Goal: Task Accomplishment & Management: Use online tool/utility

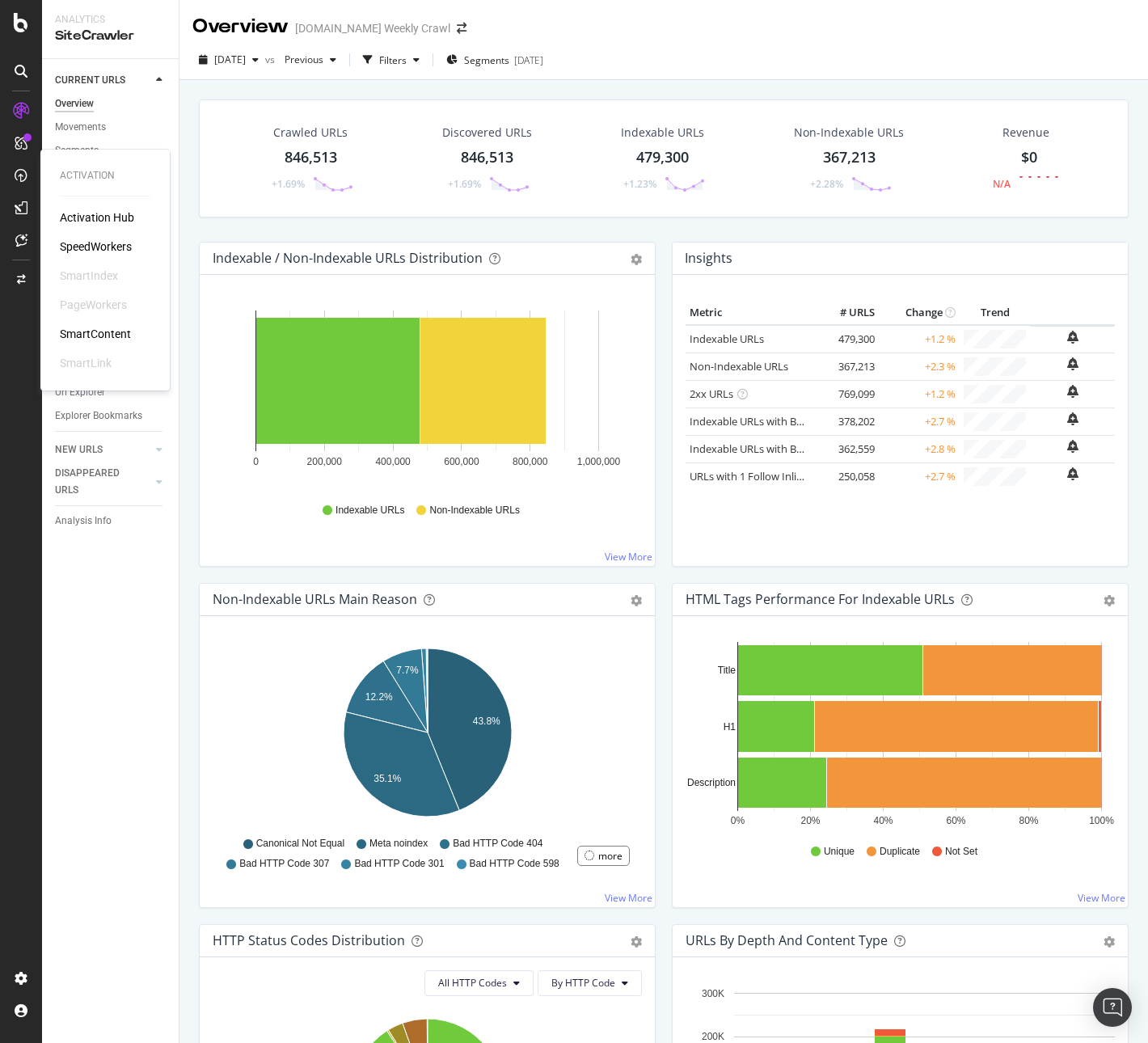
click at [89, 245] on div "SpeedWorkers" at bounding box center [95, 247] width 72 height 16
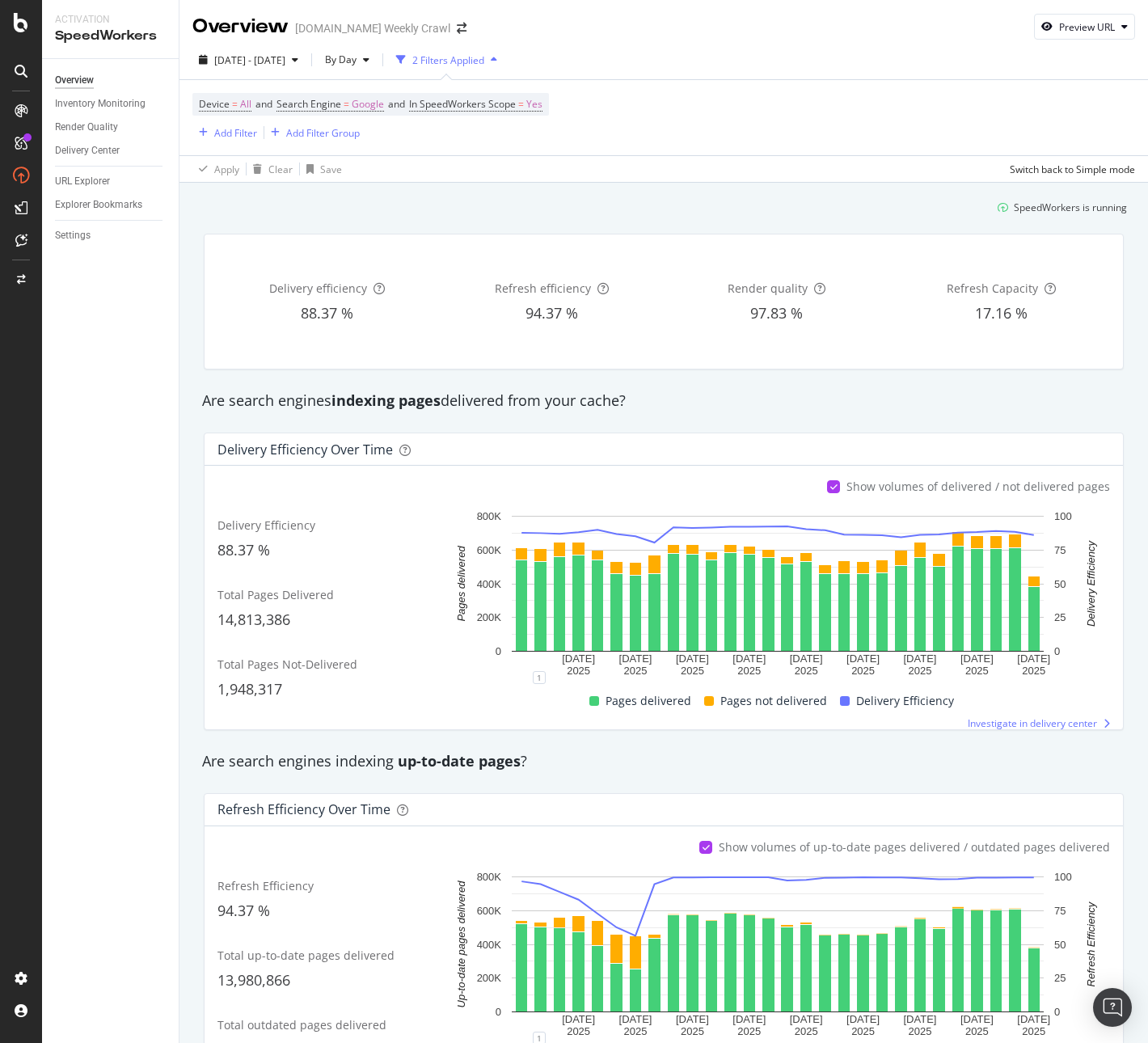
click at [680, 141] on div "Device = All and Search Engine = Google and In SpeedWorkers Scope = Yes Add Fil…" at bounding box center [663, 117] width 943 height 75
click at [91, 232] on link "Settings" at bounding box center [111, 235] width 112 height 17
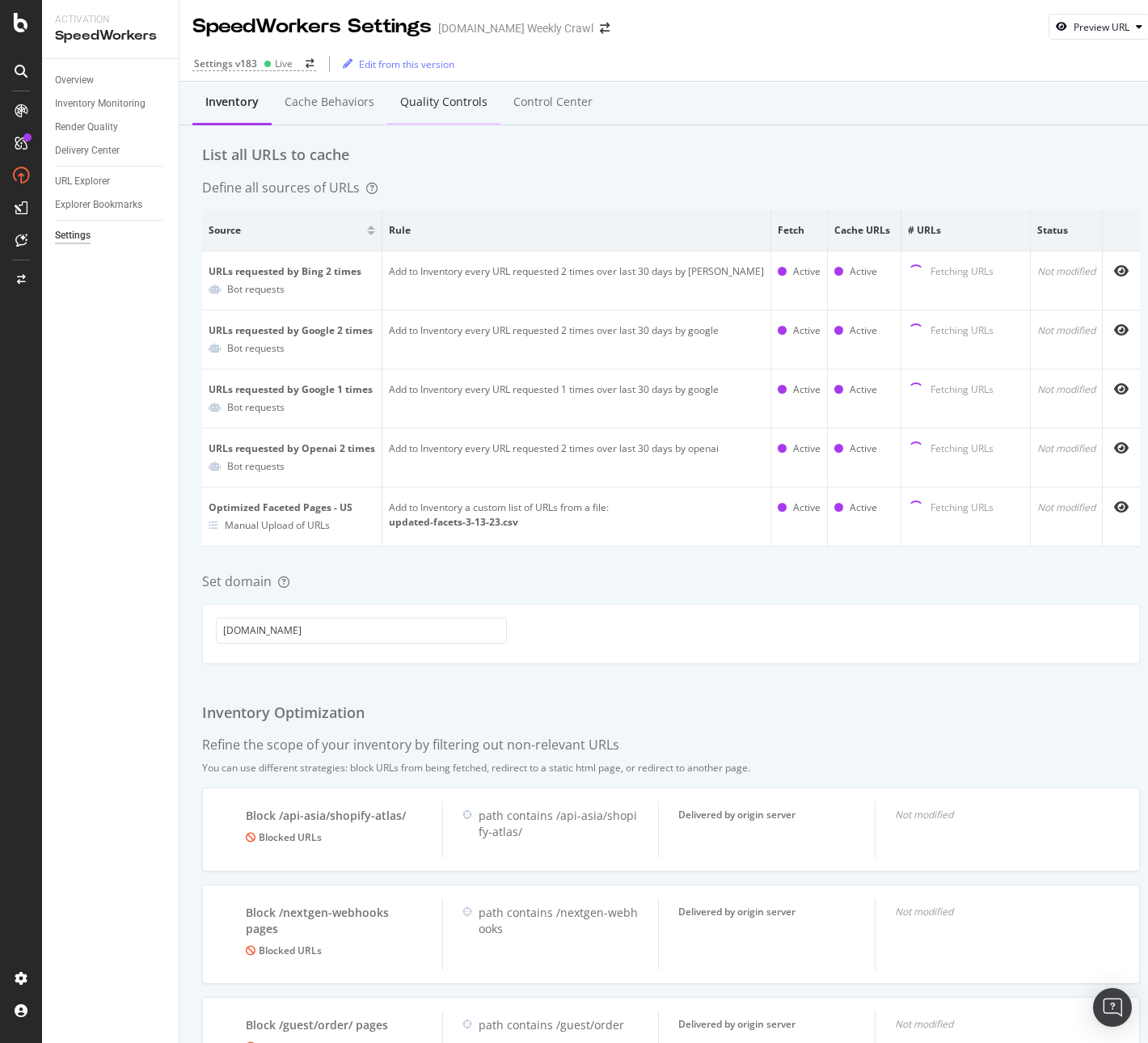
click at [446, 116] on div "Quality Controls" at bounding box center [443, 103] width 113 height 45
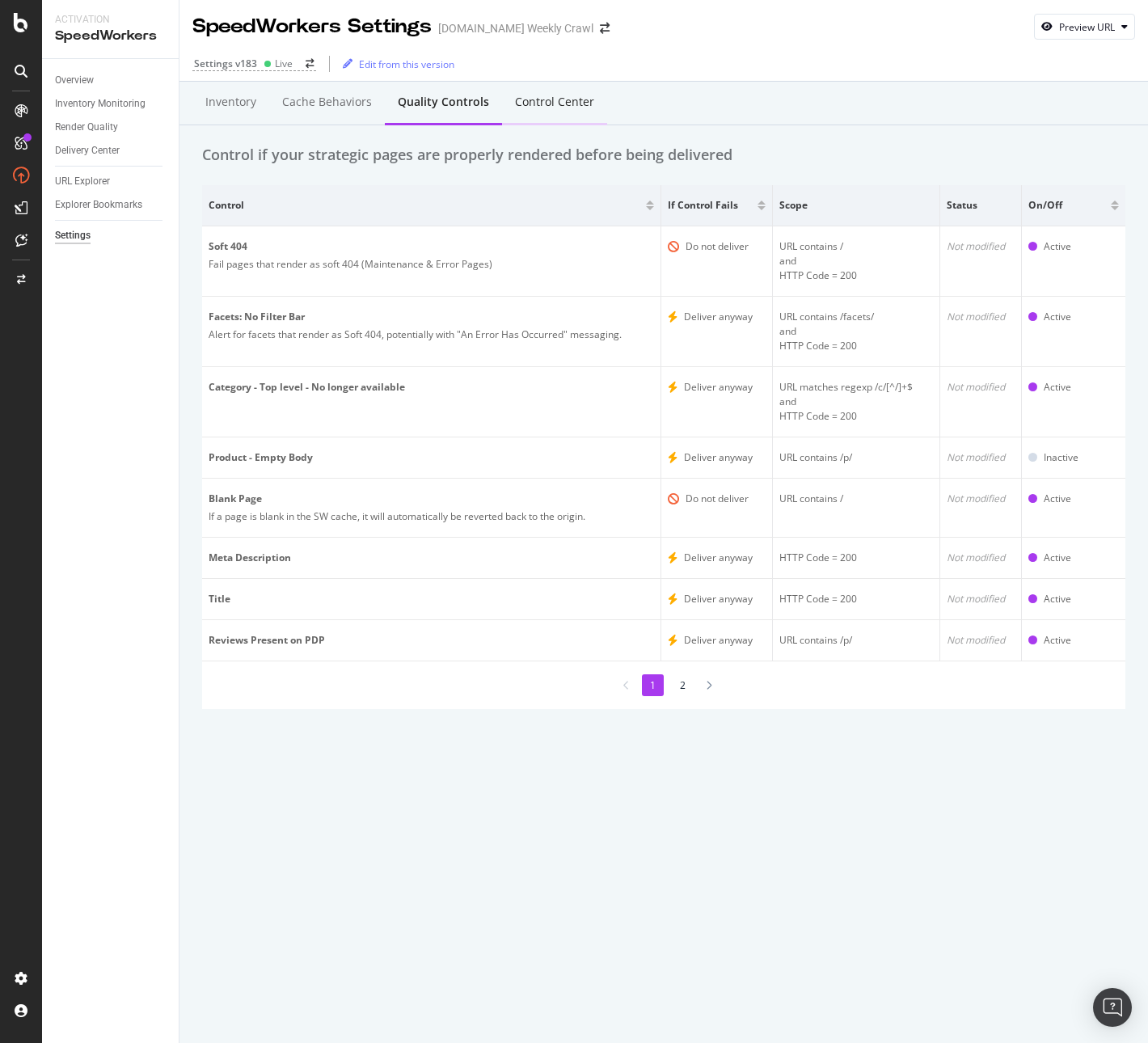
click at [543, 103] on div "Control Center" at bounding box center [554, 102] width 79 height 16
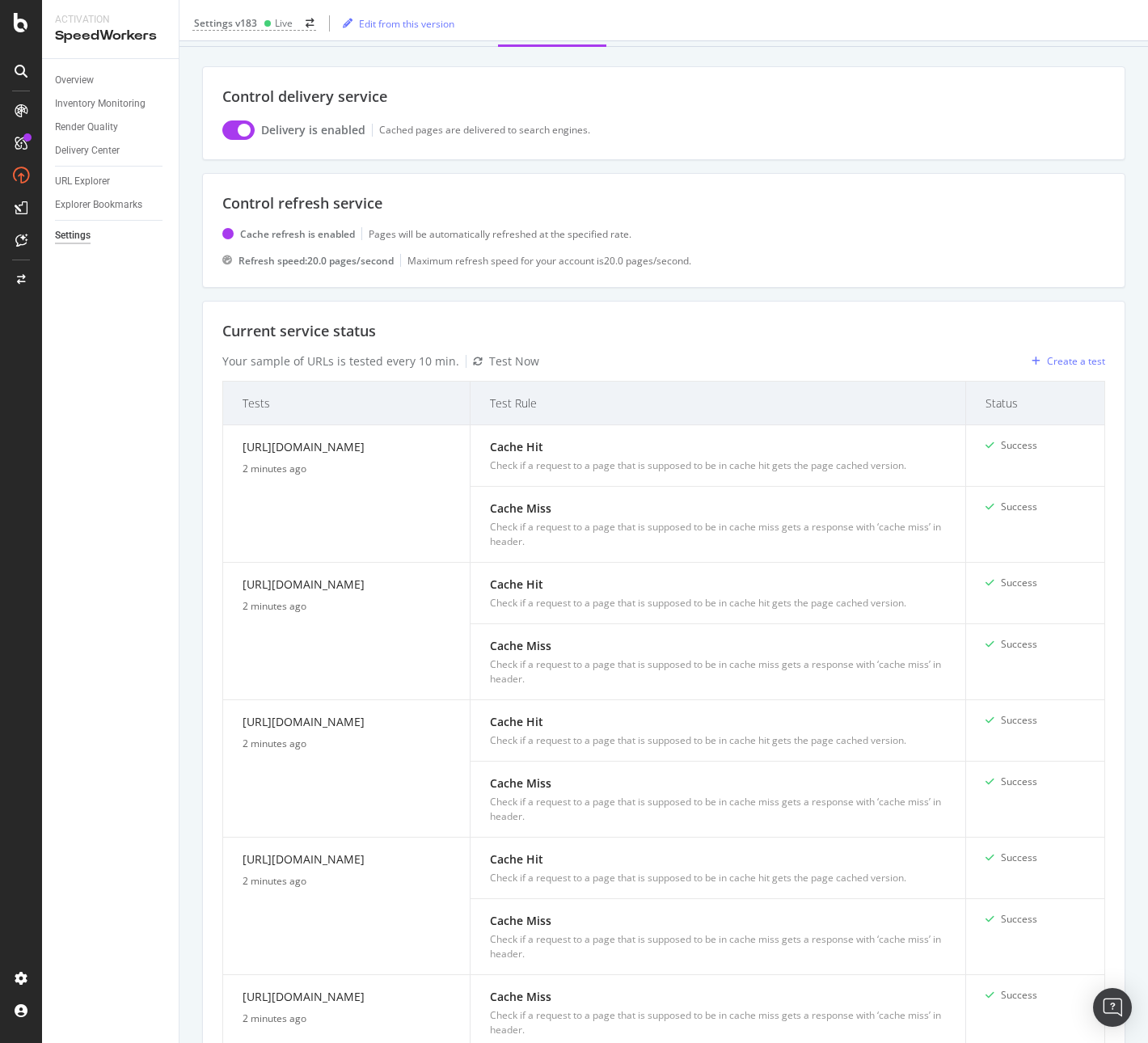
scroll to position [522, 0]
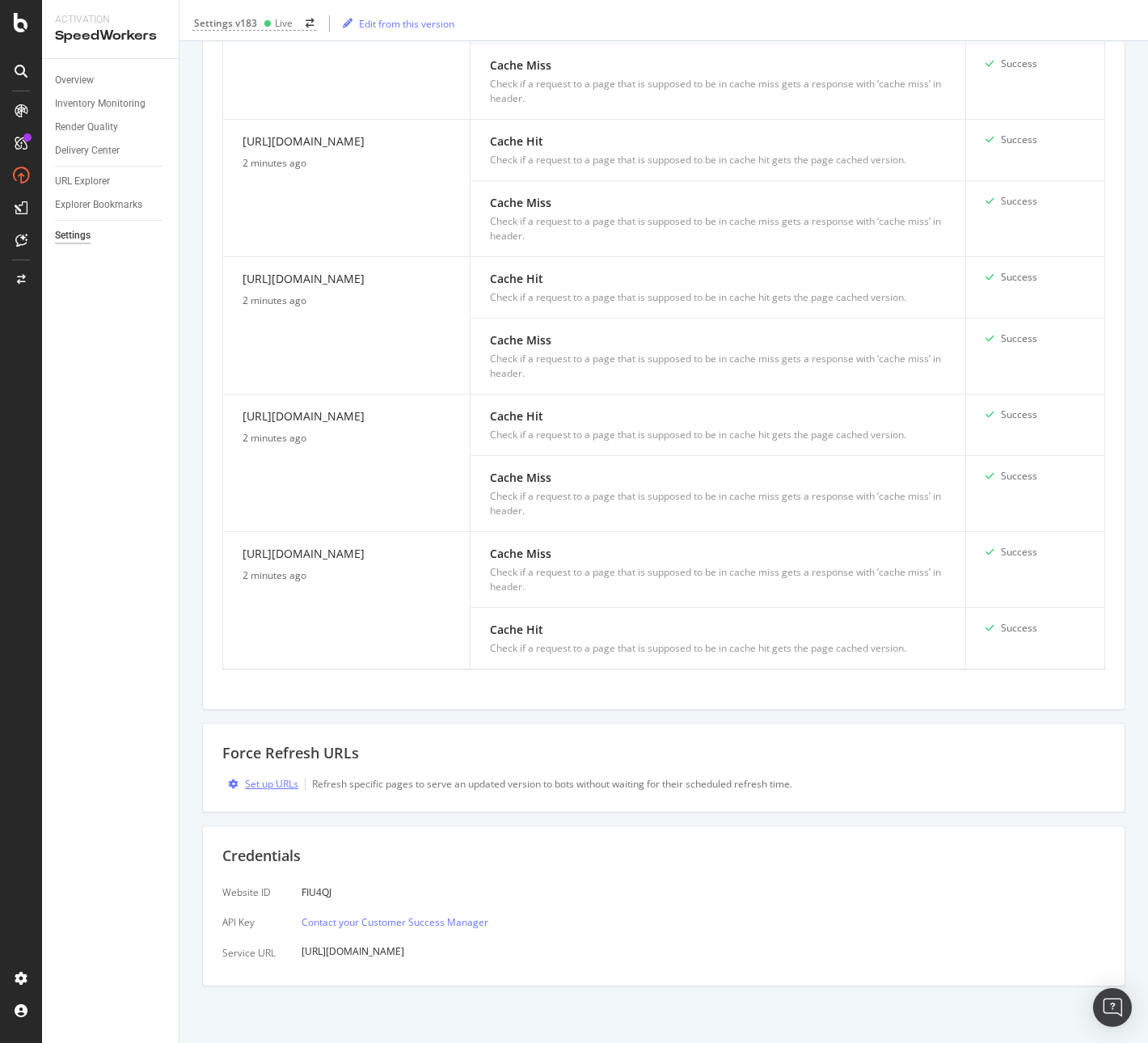
click at [283, 785] on div "Set up URLs" at bounding box center [271, 784] width 53 height 14
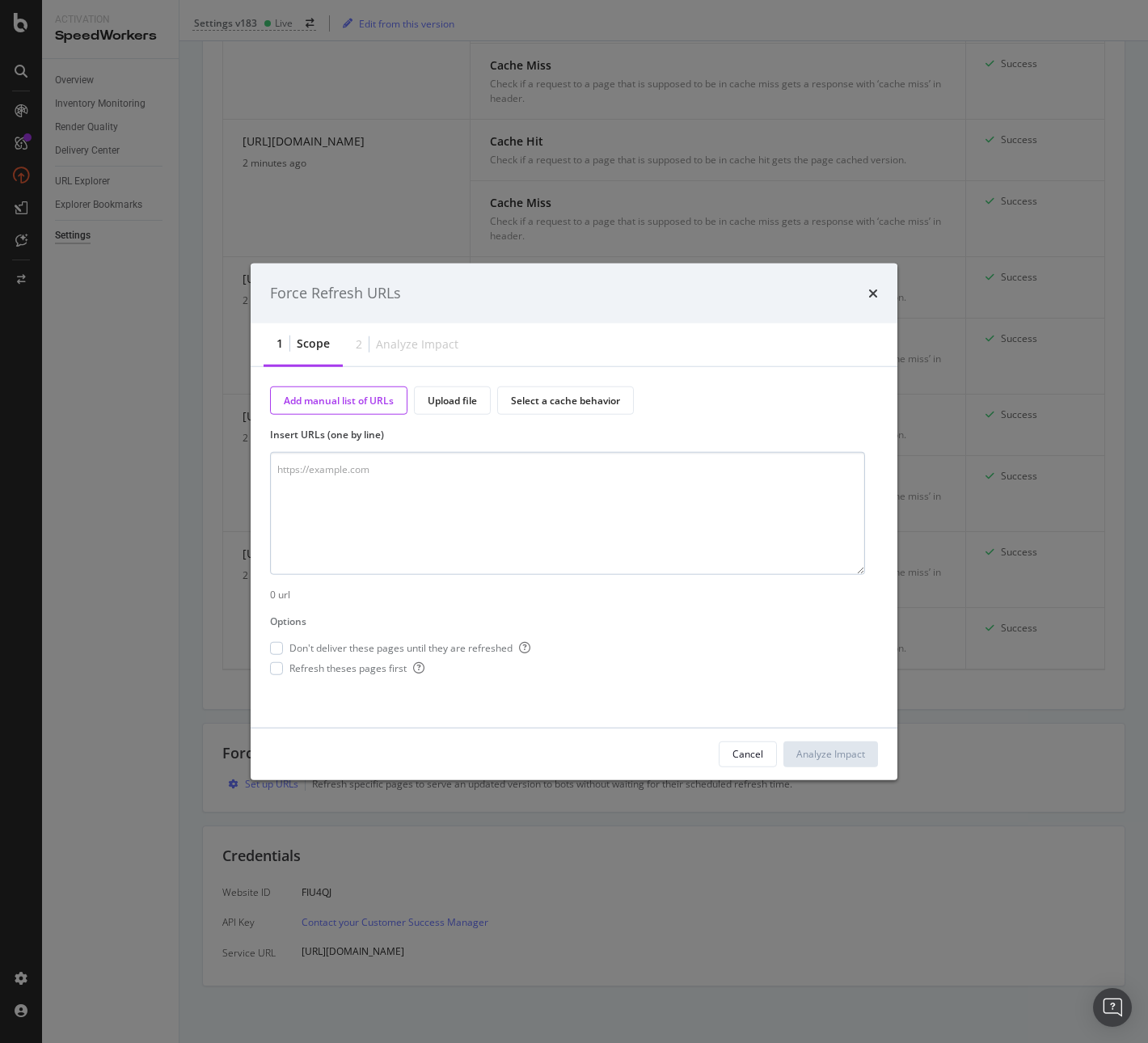
click at [388, 478] on textarea "modal" at bounding box center [567, 513] width 595 height 123
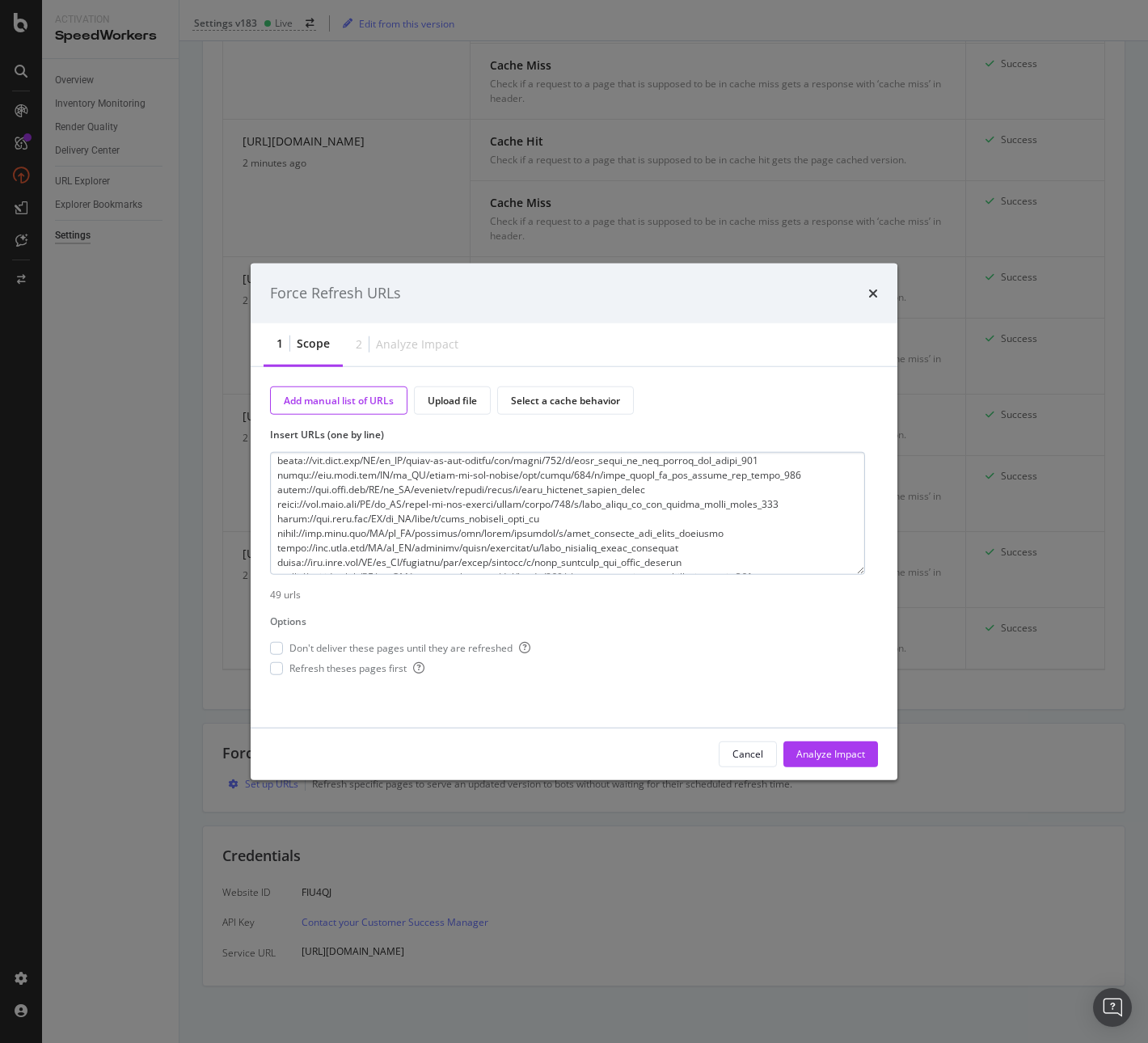
scroll to position [213, 0]
type textarea "[URL][DOMAIN_NAME] [URL][DOMAIN_NAME] [URL][DOMAIN_NAME] [URL][DOMAIN_NAME] [UR…"
drag, startPoint x: 279, startPoint y: 668, endPoint x: 299, endPoint y: 673, distance: 20.6
click at [282, 668] on div "modal" at bounding box center [276, 669] width 13 height 13
click at [809, 757] on div "Analyze Impact" at bounding box center [830, 754] width 68 height 14
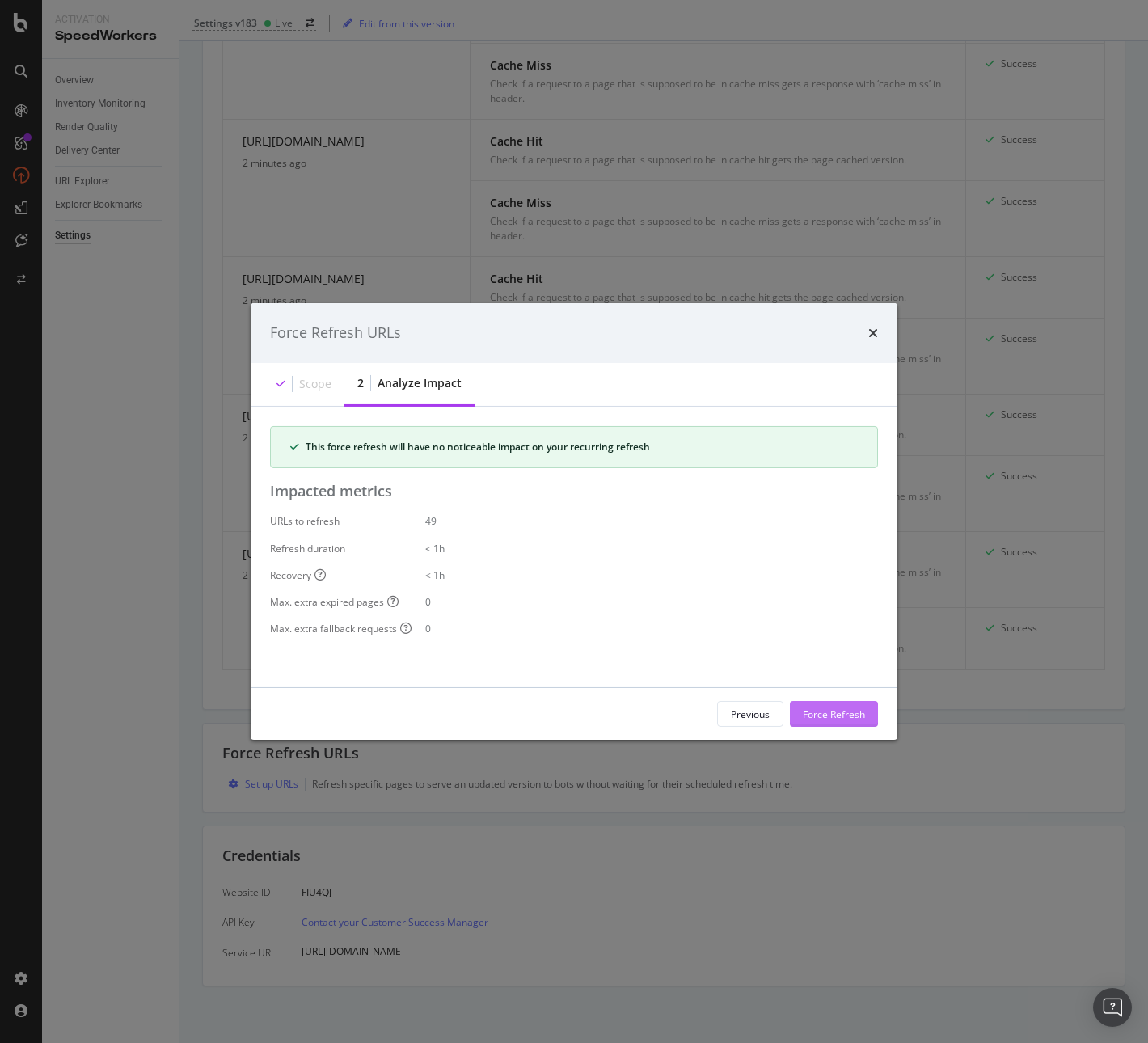
click at [819, 713] on div "Force Refresh" at bounding box center [834, 713] width 62 height 14
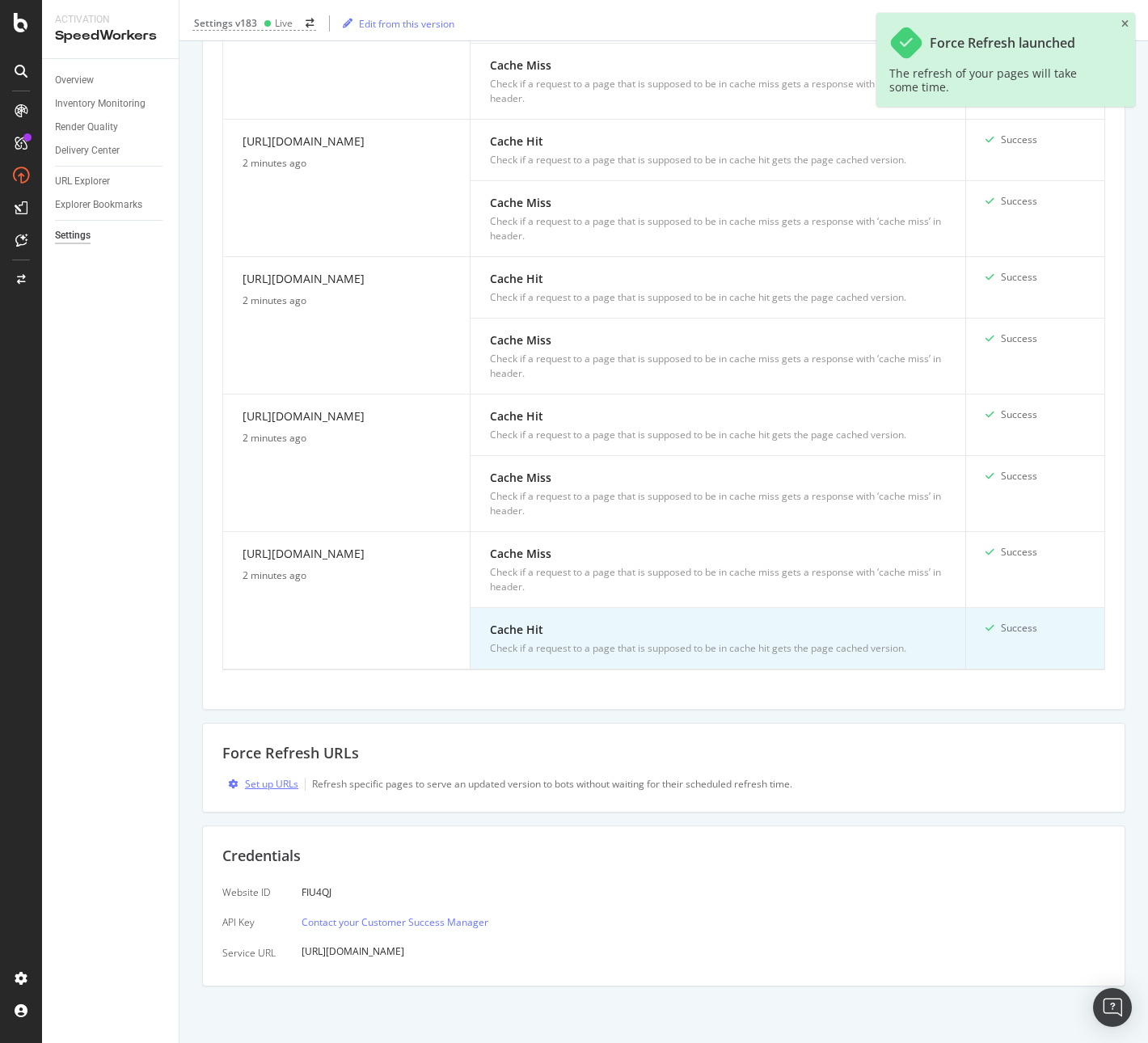
scroll to position [0, 0]
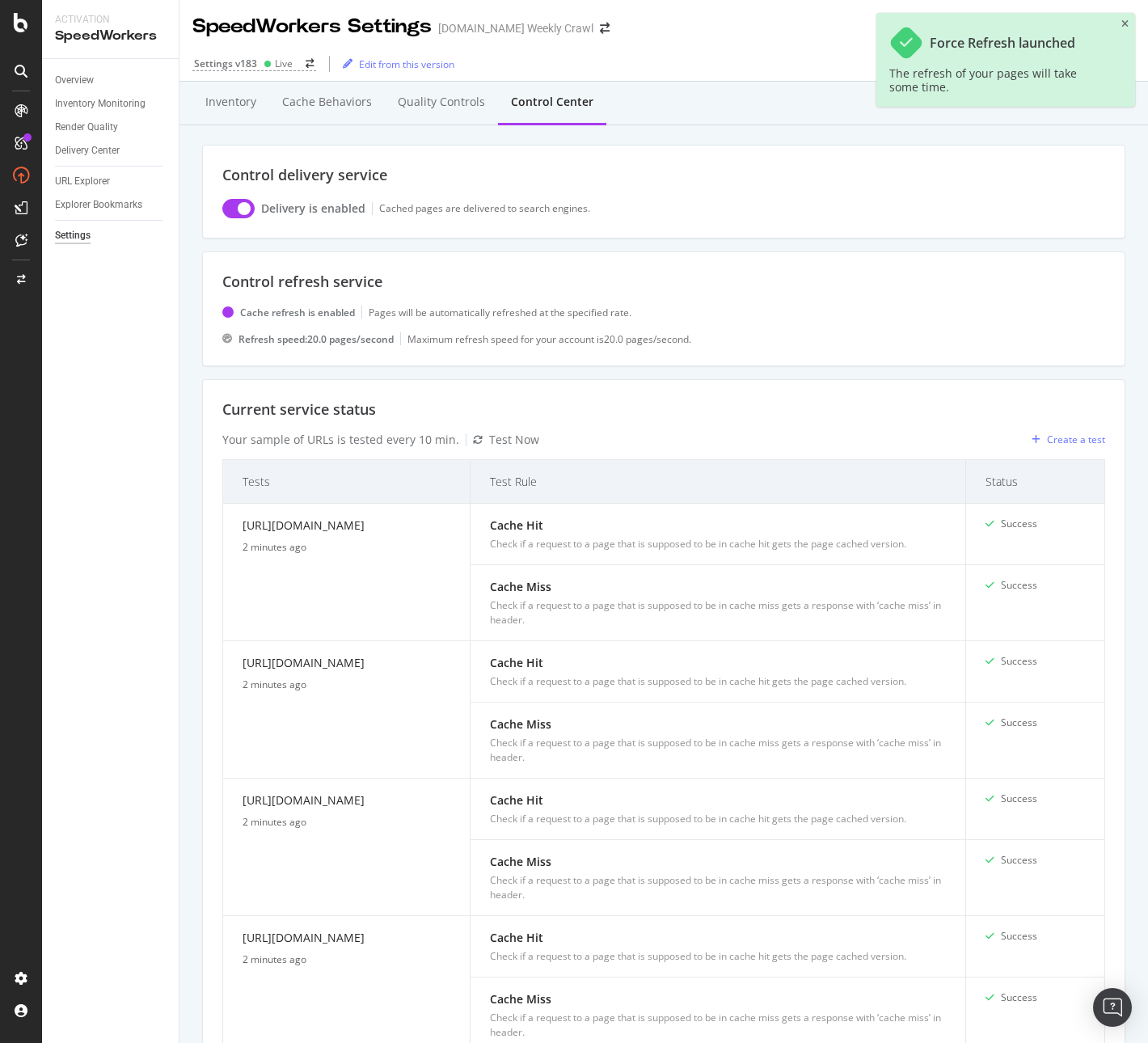
click at [731, 320] on div "Cache refresh is enabled Pages will be automatically refreshed at the specified…" at bounding box center [664, 326] width 883 height 41
